Goal: Check status: Check status

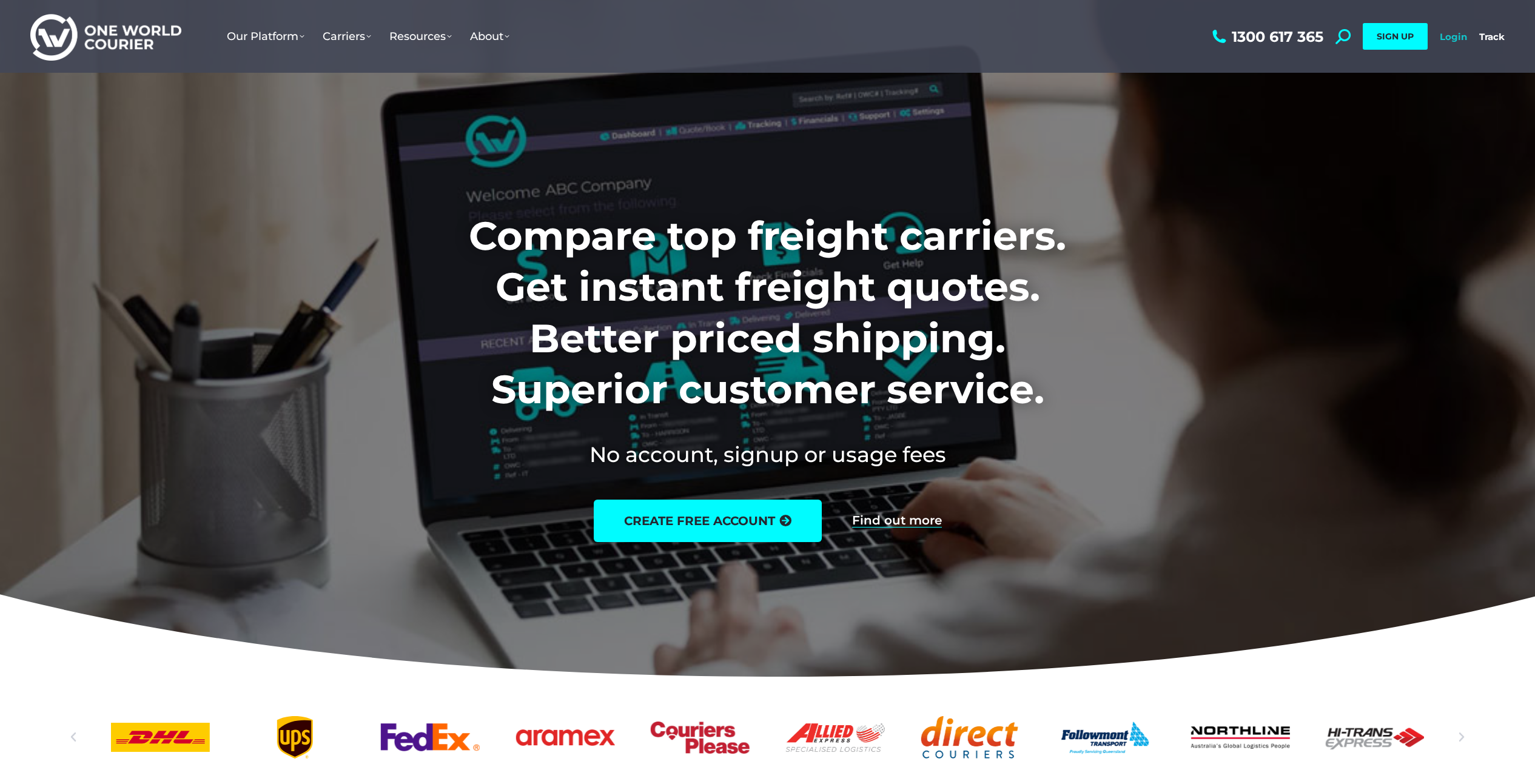
click at [1458, 39] on link "Login" at bounding box center [1453, 37] width 27 height 12
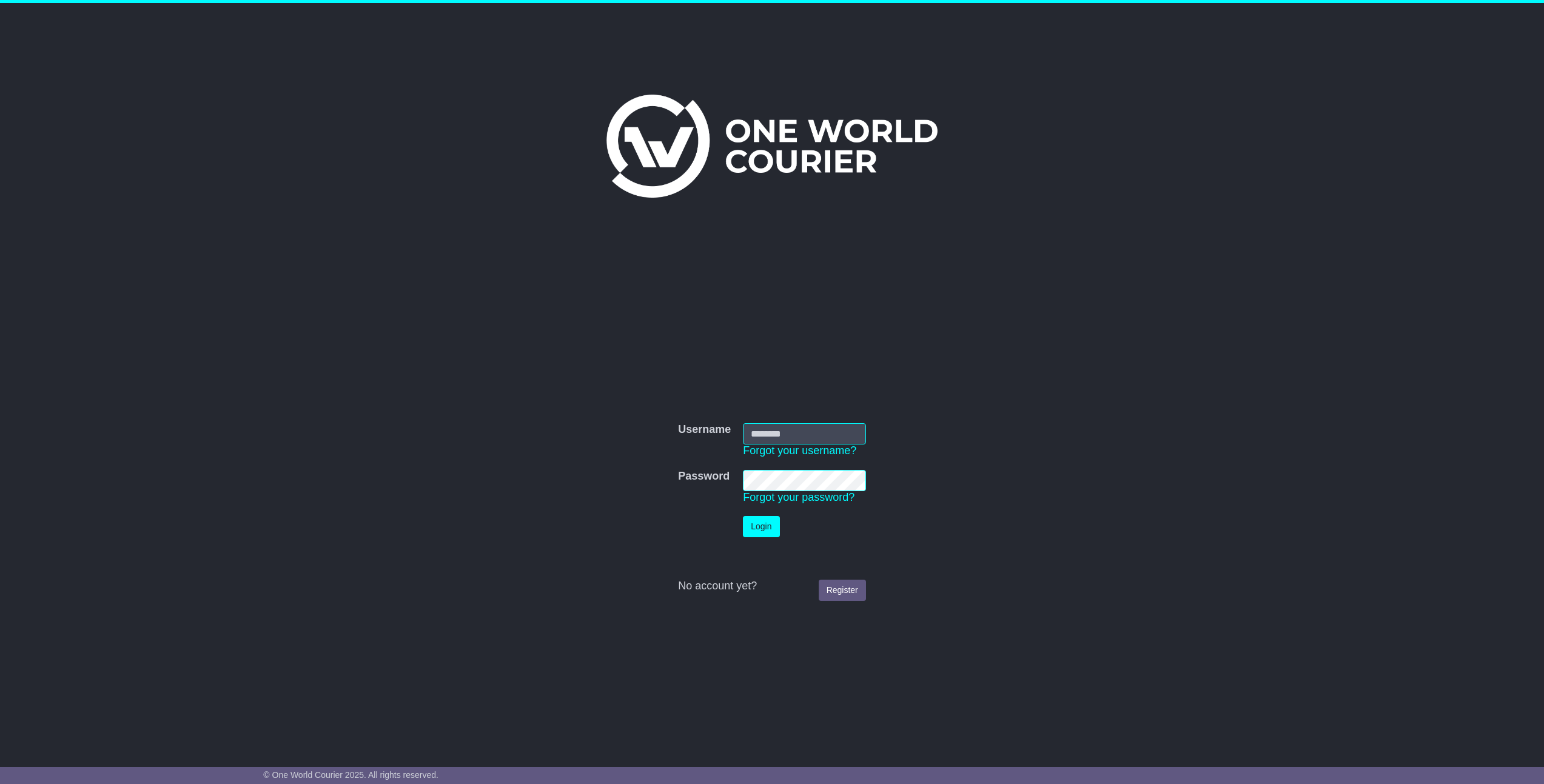
type input "**********"
click at [769, 528] on button "Login" at bounding box center [760, 526] width 36 height 21
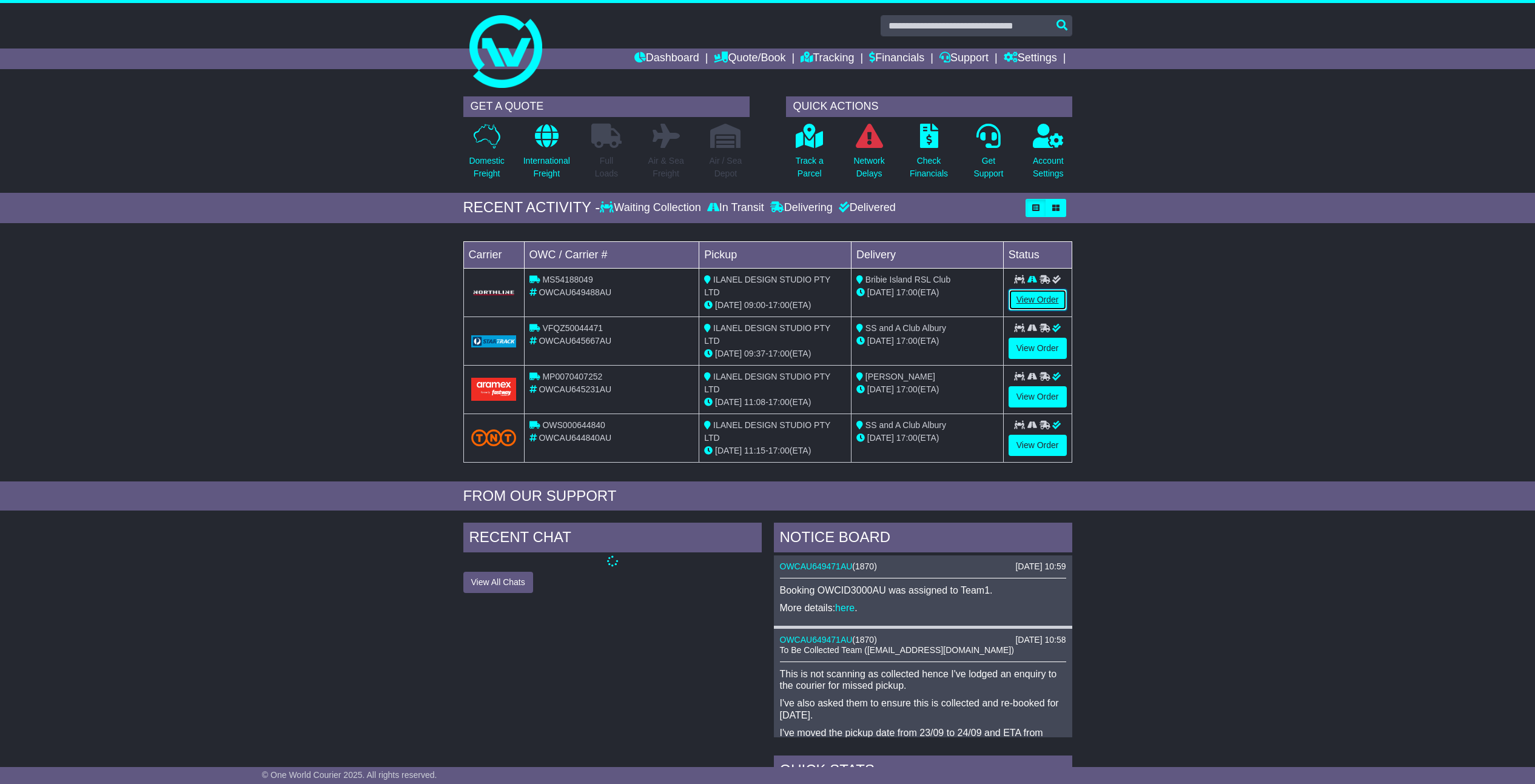
click at [1037, 295] on link "View Order" at bounding box center [1037, 299] width 59 height 21
